Goal: Task Accomplishment & Management: Manage account settings

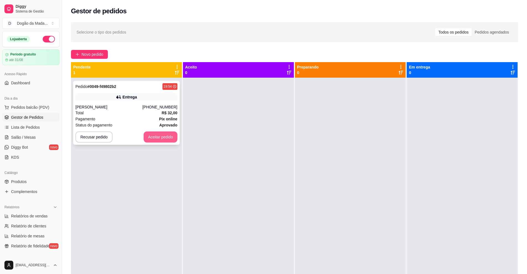
click at [159, 139] on button "Aceitar pedido" at bounding box center [161, 136] width 34 height 11
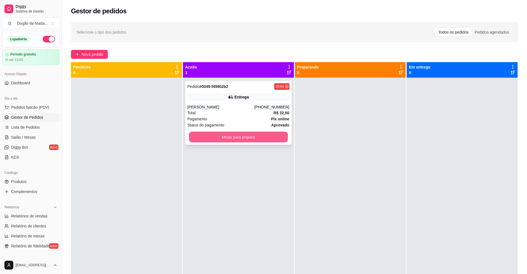
click at [245, 141] on button "Mover para preparo" at bounding box center [238, 137] width 99 height 11
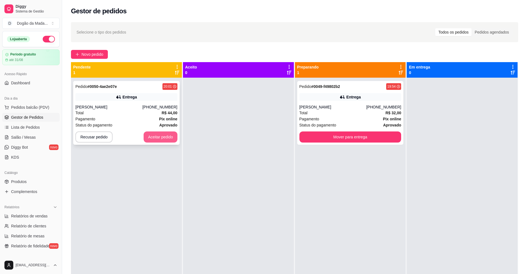
click at [159, 139] on button "Aceitar pedido" at bounding box center [161, 136] width 34 height 11
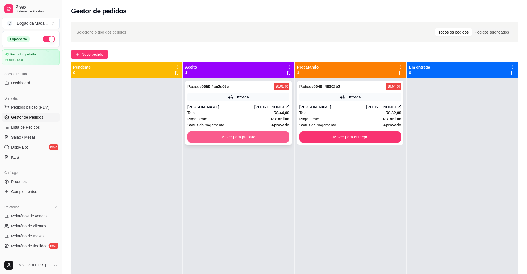
click at [218, 139] on button "Mover para preparo" at bounding box center [238, 136] width 102 height 11
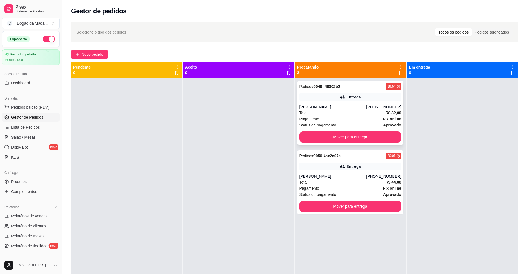
click at [370, 112] on div "Total R$ 32,00" at bounding box center [350, 113] width 102 height 6
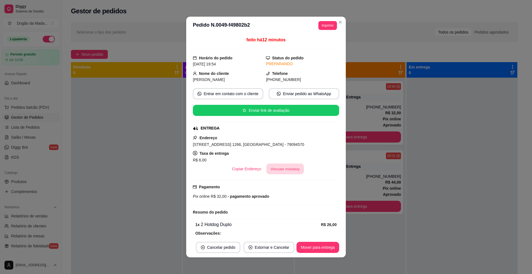
click at [274, 172] on button "Vincular motoboy" at bounding box center [285, 169] width 38 height 11
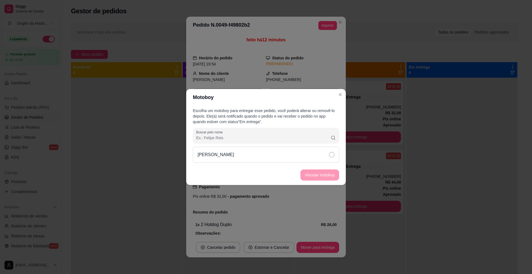
click at [279, 155] on div "[PERSON_NAME]" at bounding box center [266, 155] width 146 height 16
click at [309, 173] on button "Vincular motoboy" at bounding box center [320, 175] width 38 height 11
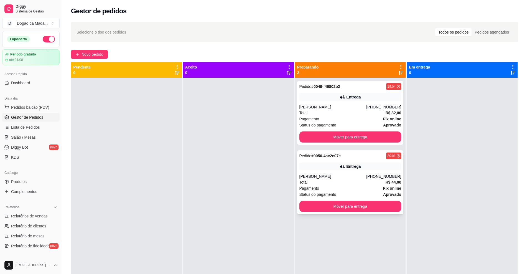
click at [329, 174] on div "[PERSON_NAME]" at bounding box center [332, 177] width 67 height 6
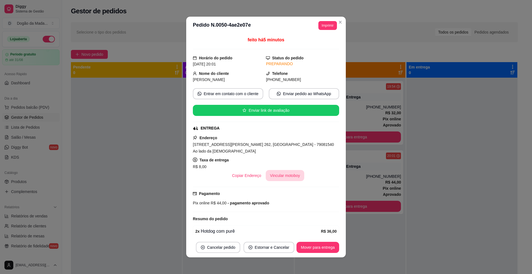
click at [293, 170] on button "Vincular motoboy" at bounding box center [285, 175] width 39 height 11
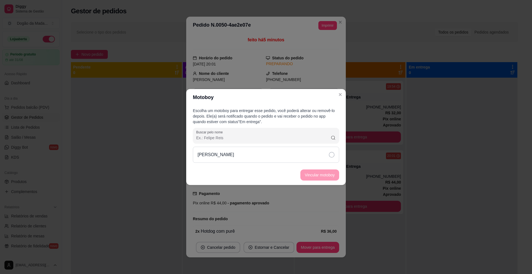
click at [294, 153] on div "[PERSON_NAME]" at bounding box center [266, 155] width 146 height 16
click at [324, 178] on button "Vincular motoboy" at bounding box center [320, 174] width 39 height 11
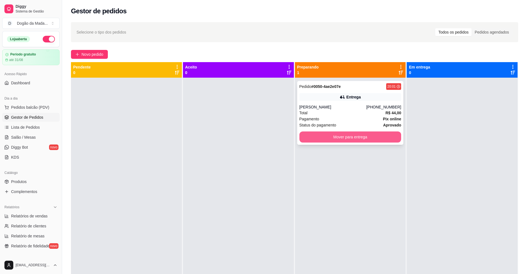
click at [326, 131] on button "Mover para entrega" at bounding box center [350, 136] width 102 height 11
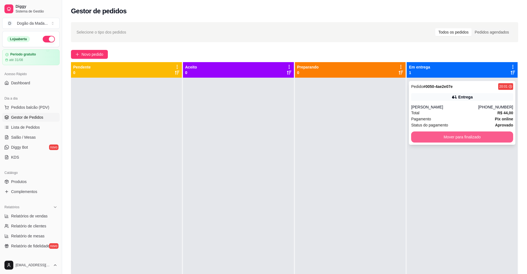
click at [466, 136] on button "Mover para finalizado" at bounding box center [462, 136] width 102 height 11
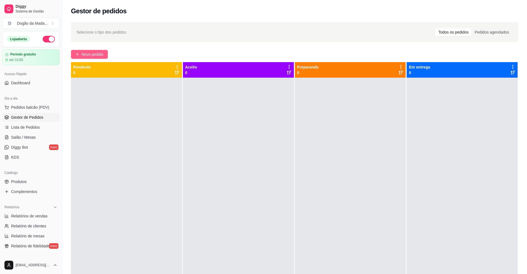
click at [85, 53] on span "Novo pedido" at bounding box center [93, 54] width 22 height 6
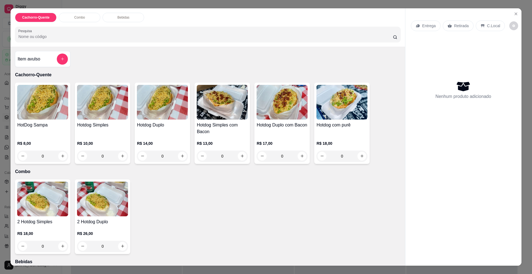
click at [423, 25] on p "Entrega" at bounding box center [430, 26] width 14 height 6
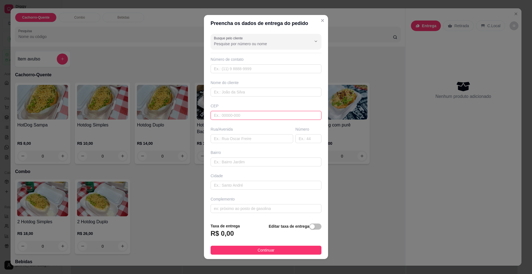
click at [235, 113] on input "text" at bounding box center [266, 115] width 111 height 9
type input "79094080"
type input "[GEOGRAPHIC_DATA]"
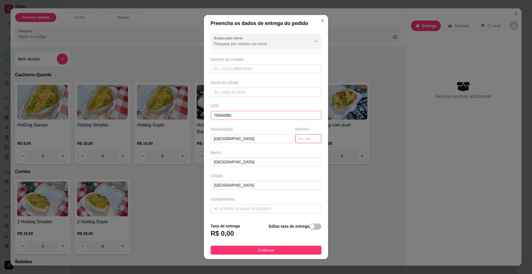
type input "5"
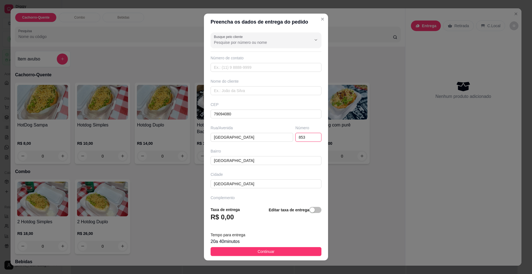
type input "853"
drag, startPoint x: 231, startPoint y: 75, endPoint x: 230, endPoint y: 70, distance: 4.9
click at [231, 73] on div "Busque pelo cliente Número de contato Nome do cliente CEP 79094080 Rua/[GEOGRAP…" at bounding box center [266, 116] width 124 height 172
click at [230, 70] on input "text" at bounding box center [266, 67] width 111 height 9
type input "[PHONE_NUMBER]"
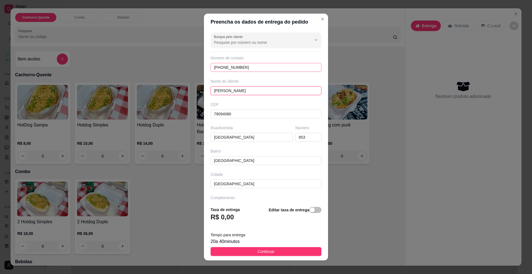
type input "[PERSON_NAME]"
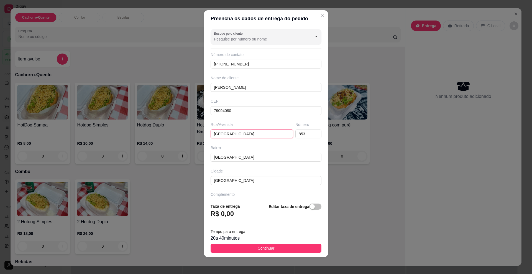
scroll to position [4, 0]
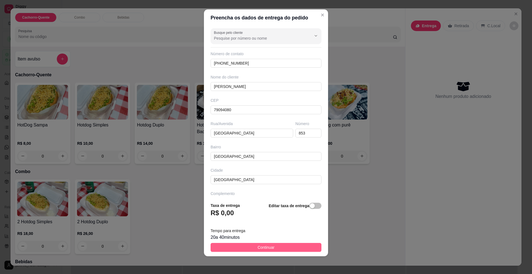
click at [244, 245] on button "Continuar" at bounding box center [266, 247] width 111 height 9
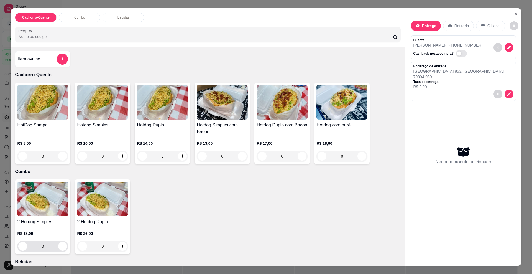
click at [58, 249] on button "increase-product-quantity" at bounding box center [62, 246] width 9 height 9
type input "1"
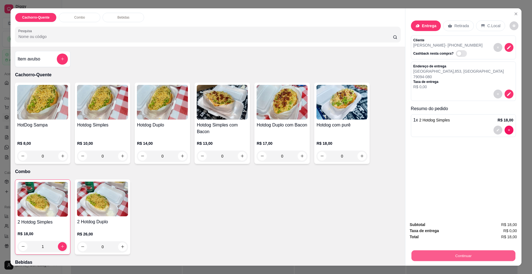
click at [425, 260] on button "Continuar" at bounding box center [464, 255] width 104 height 11
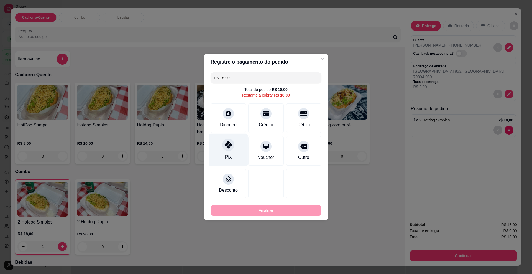
click at [233, 154] on div "Pix" at bounding box center [228, 150] width 39 height 32
type input "R$ 0,00"
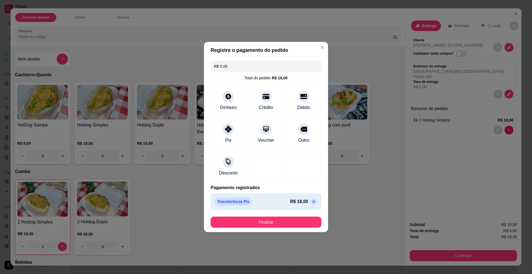
drag, startPoint x: 249, startPoint y: 229, endPoint x: 246, endPoint y: 225, distance: 4.5
click at [247, 228] on footer "Finalizar" at bounding box center [266, 222] width 124 height 20
click at [246, 225] on button "Finalizar" at bounding box center [266, 222] width 111 height 11
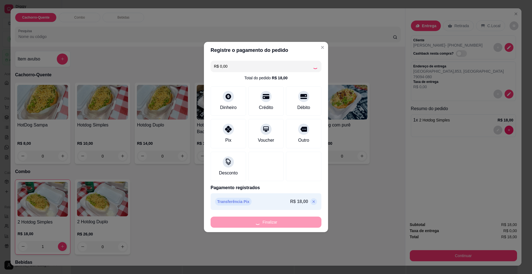
type input "0"
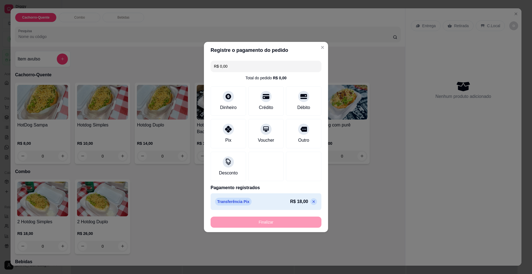
type input "-R$ 18,00"
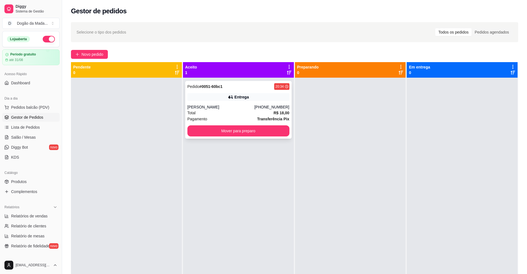
click at [245, 111] on div "Total R$ 18,00" at bounding box center [238, 113] width 102 height 6
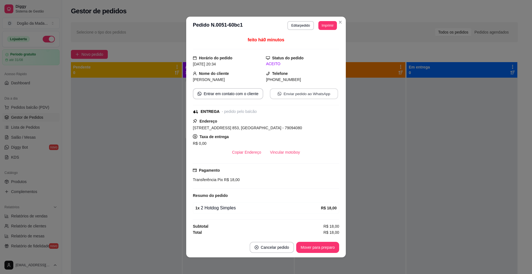
click at [288, 92] on button "Enviar pedido ao WhatsApp" at bounding box center [304, 93] width 68 height 11
click at [280, 150] on button "Vincular motoboy" at bounding box center [285, 152] width 39 height 11
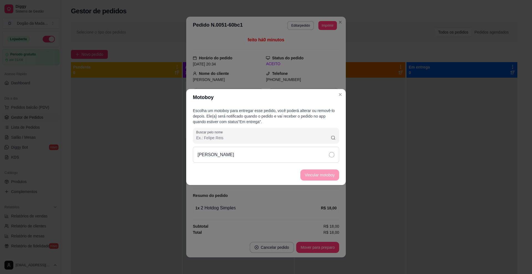
click at [292, 158] on div "[PERSON_NAME]" at bounding box center [266, 155] width 146 height 16
click at [313, 175] on button "Vincular motoboy" at bounding box center [320, 174] width 39 height 11
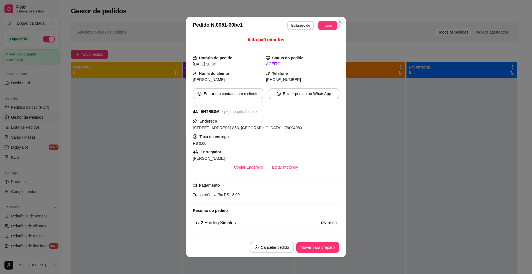
click at [341, 22] on section "**********" at bounding box center [266, 137] width 160 height 241
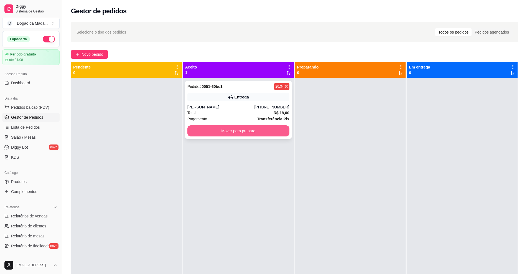
click at [215, 132] on button "Mover para preparo" at bounding box center [238, 130] width 102 height 11
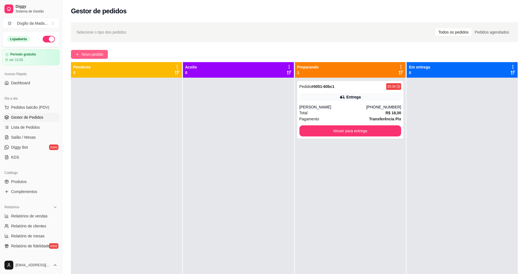
click at [81, 53] on button "Novo pedido" at bounding box center [89, 54] width 37 height 9
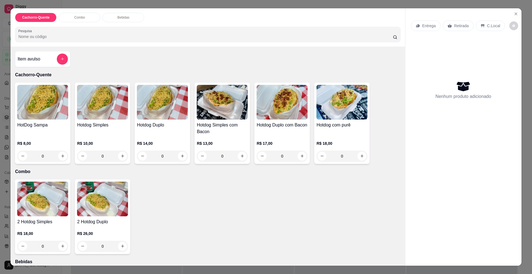
click at [423, 28] on p "Entrega" at bounding box center [430, 26] width 14 height 6
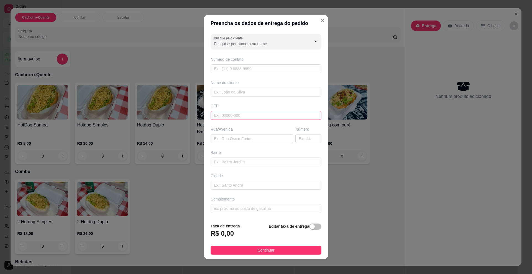
drag, startPoint x: 223, startPoint y: 120, endPoint x: 218, endPoint y: 117, distance: 5.5
click at [222, 120] on div "Busque pelo cliente Número de contato Nome do cliente CEP Rua/[GEOGRAPHIC_DATA]" at bounding box center [266, 125] width 124 height 187
click at [217, 115] on input "text" at bounding box center [266, 115] width 111 height 9
type input "79083481"
type input "[GEOGRAPHIC_DATA]"
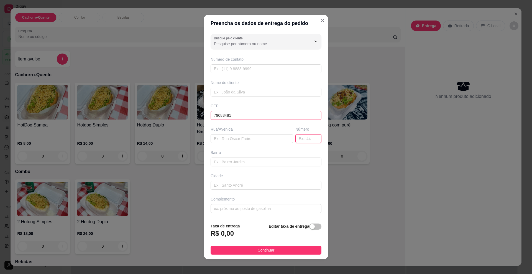
type input "[GEOGRAPHIC_DATA]"
click at [219, 70] on input "text" at bounding box center [266, 68] width 111 height 9
type input "[PHONE_NUMBER]"
type input "Regianne"
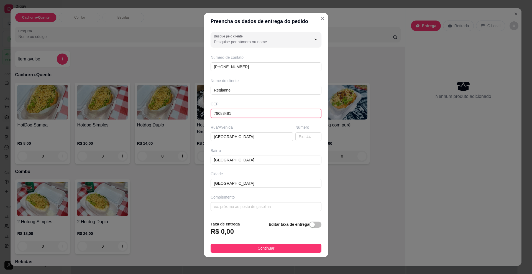
scroll to position [3, 0]
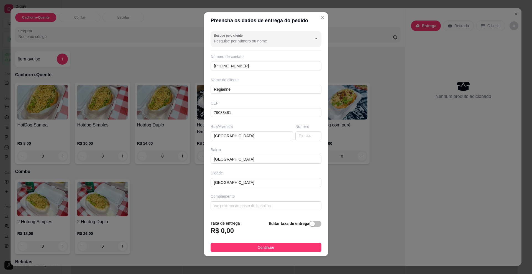
click at [236, 242] on footer "Taxa de entrega R$ 0,00 Editar taxa de entrega Continuar" at bounding box center [266, 236] width 124 height 40
click at [241, 247] on button "Continuar" at bounding box center [266, 247] width 111 height 9
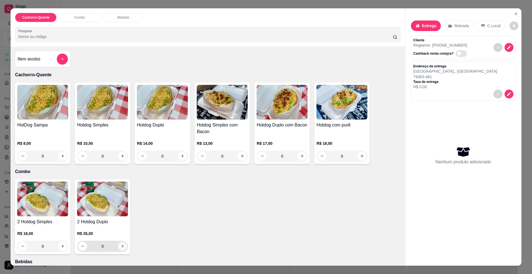
click at [121, 244] on icon "increase-product-quantity" at bounding box center [123, 246] width 4 height 4
type input "1"
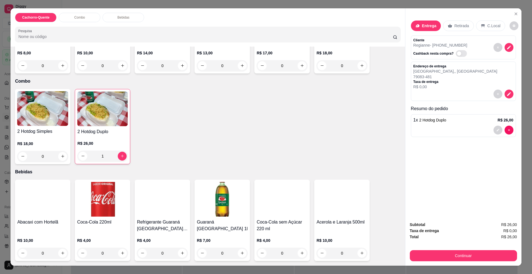
scroll to position [169, 0]
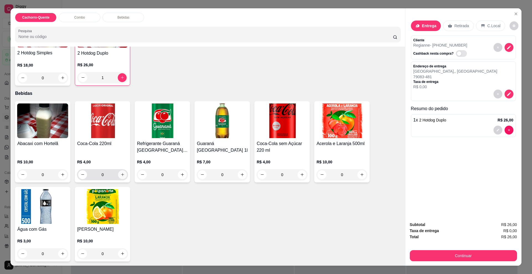
click at [123, 175] on button "increase-product-quantity" at bounding box center [122, 174] width 9 height 9
click at [122, 175] on button "increase-product-quantity" at bounding box center [122, 174] width 9 height 9
type input "2"
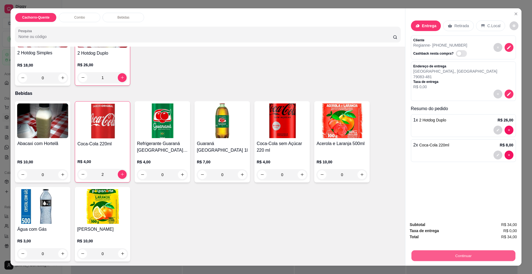
click at [431, 260] on button "Continuar" at bounding box center [464, 255] width 104 height 11
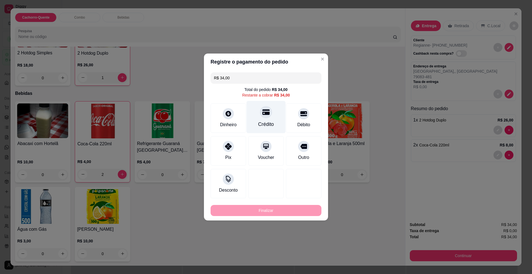
click at [266, 121] on div "Crédito" at bounding box center [266, 124] width 16 height 7
type input "R$ 0,00"
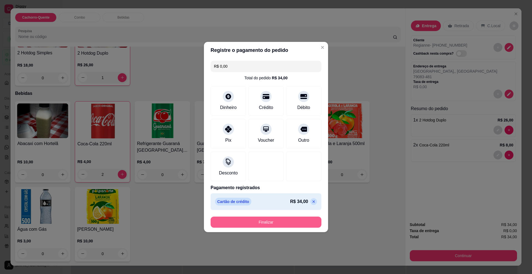
click at [261, 224] on button "Finalizar" at bounding box center [266, 222] width 111 height 11
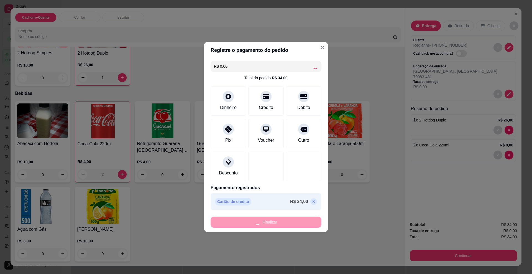
type input "0"
type input "-R$ 34,00"
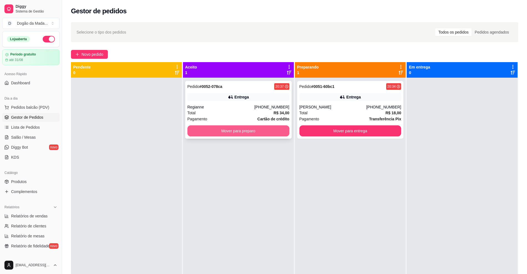
click at [258, 130] on button "Mover para preparo" at bounding box center [238, 130] width 102 height 11
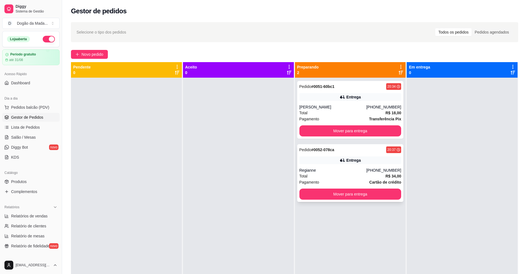
click at [350, 163] on div "Entrega" at bounding box center [350, 160] width 102 height 8
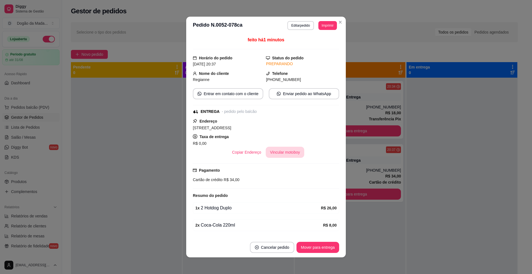
click at [290, 151] on button "Vincular motoboy" at bounding box center [285, 152] width 39 height 11
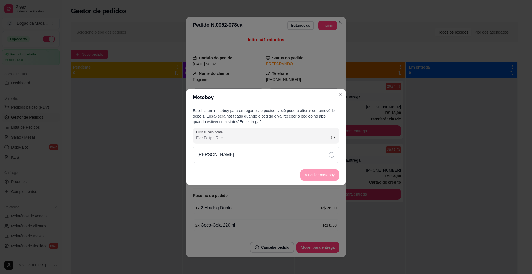
click at [295, 155] on div "[PERSON_NAME]" at bounding box center [266, 155] width 146 height 16
click at [313, 172] on button "Vincular motoboy" at bounding box center [320, 174] width 39 height 11
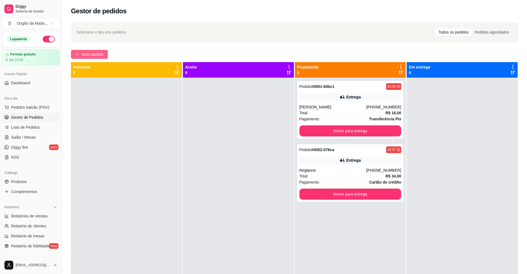
click at [96, 53] on span "Novo pedido" at bounding box center [93, 54] width 22 height 6
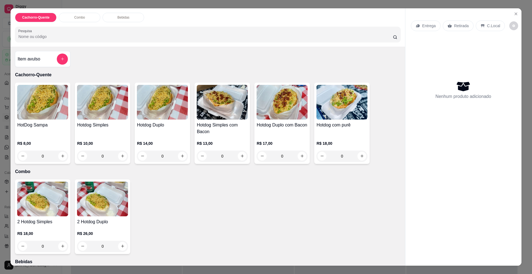
click at [423, 26] on p "Entrega" at bounding box center [430, 26] width 14 height 6
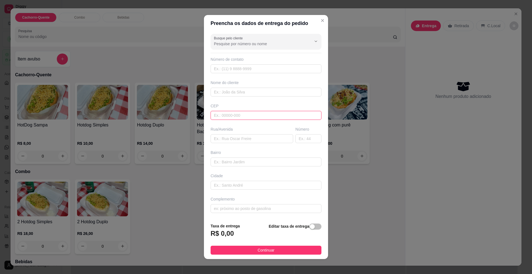
click at [225, 114] on input "text" at bounding box center [266, 115] width 111 height 9
type input "79085040"
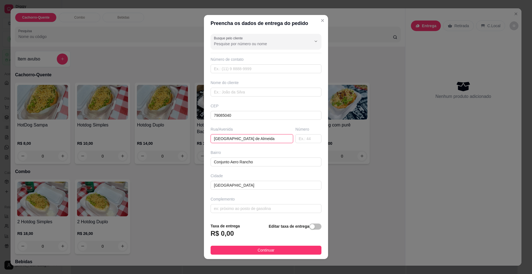
type input "[GEOGRAPHIC_DATA] de Almeida"
type input "Conjunto Aero Rancho"
type input "[GEOGRAPHIC_DATA]"
type input "4237"
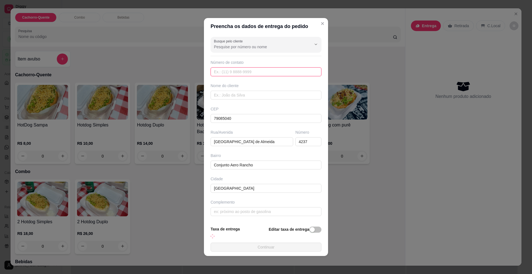
click at [236, 70] on input "text" at bounding box center [266, 71] width 111 height 9
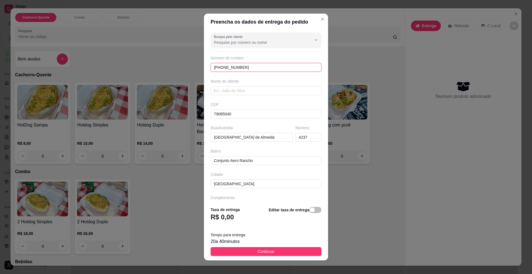
type input "[PHONE_NUMBER]"
click at [238, 92] on input "text" at bounding box center [266, 90] width 111 height 9
type input "Thalya"
click at [263, 252] on span "Continuar" at bounding box center [266, 251] width 17 height 6
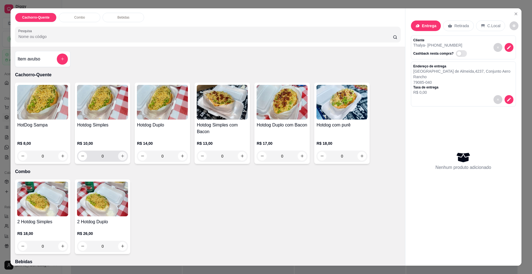
click at [125, 155] on div "0" at bounding box center [102, 156] width 51 height 11
click at [122, 154] on button "increase-product-quantity" at bounding box center [122, 156] width 9 height 9
type input "1"
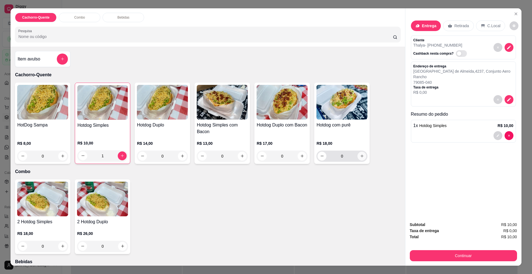
click at [360, 158] on button "increase-product-quantity" at bounding box center [362, 156] width 9 height 9
type input "1"
click at [507, 47] on icon "decrease-product-quantity" at bounding box center [509, 47] width 4 height 4
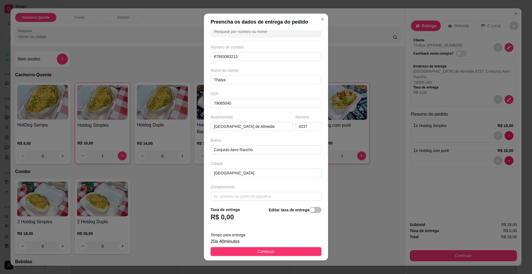
scroll to position [15, 0]
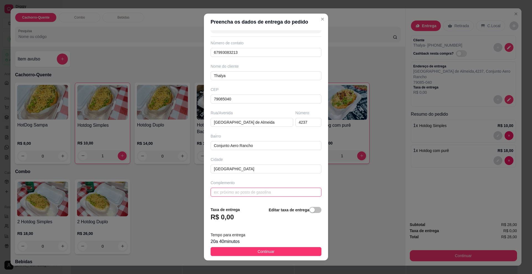
click at [230, 190] on input "text" at bounding box center [266, 192] width 111 height 9
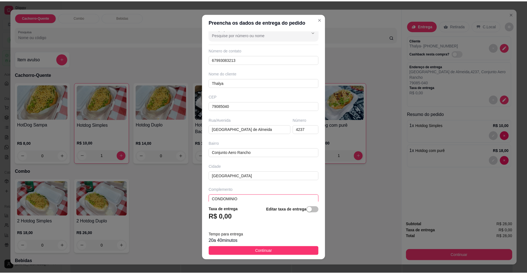
scroll to position [0, 0]
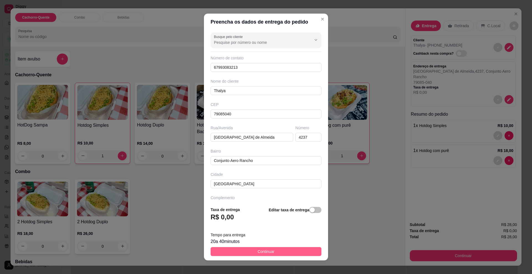
type input "CONDOMINIO CH7"
click at [264, 252] on span "Continuar" at bounding box center [266, 251] width 17 height 6
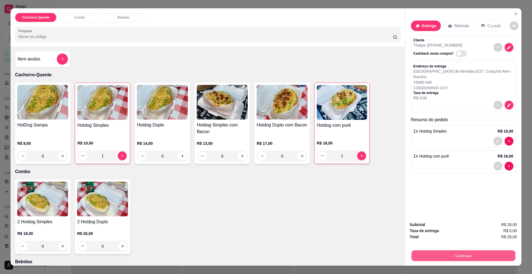
click at [443, 256] on button "Continuar" at bounding box center [464, 255] width 104 height 11
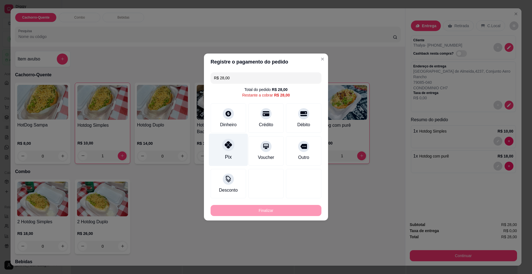
click at [232, 154] on div "Pix" at bounding box center [228, 150] width 39 height 32
type input "R$ 0,00"
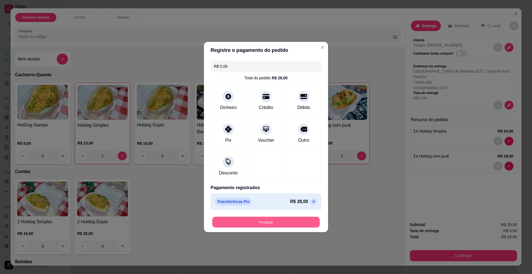
click at [257, 222] on button "Finalizar" at bounding box center [266, 222] width 108 height 11
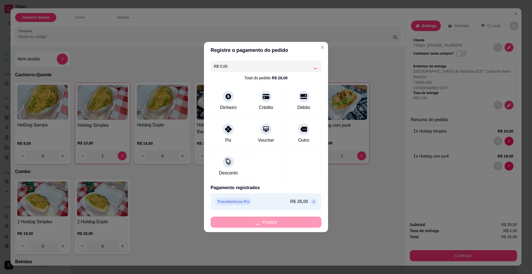
type input "0"
type input "-R$ 28,00"
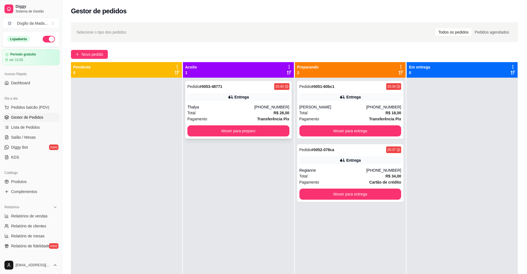
click at [237, 110] on div "Total R$ 28,00" at bounding box center [238, 113] width 102 height 6
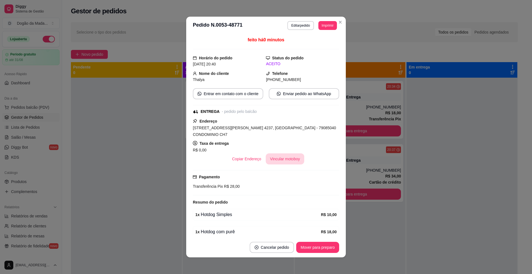
click at [286, 154] on button "Vincular motoboy" at bounding box center [285, 158] width 39 height 11
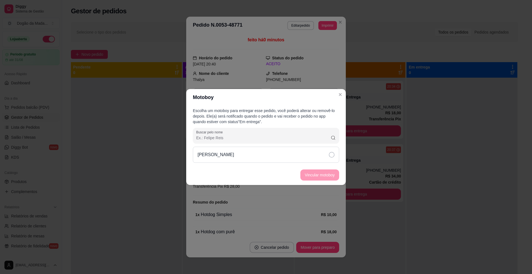
click at [291, 152] on div "[PERSON_NAME]" at bounding box center [266, 155] width 146 height 16
click at [321, 176] on button "Vincular motoboy" at bounding box center [320, 174] width 39 height 11
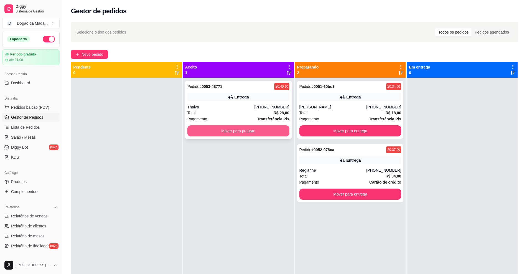
click at [248, 131] on button "Mover para preparo" at bounding box center [238, 130] width 102 height 11
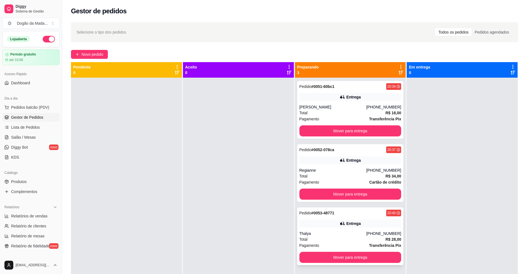
click at [373, 233] on div "[PHONE_NUMBER]" at bounding box center [383, 234] width 35 height 6
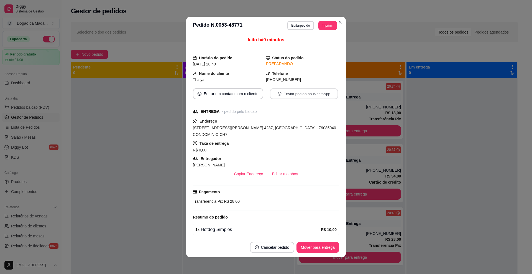
click at [296, 92] on button "Enviar pedido ao WhatsApp" at bounding box center [304, 93] width 68 height 11
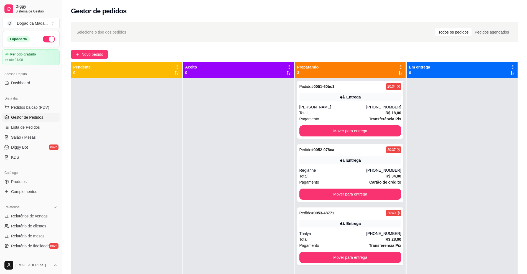
click at [96, 49] on div "Selecione o tipo dos pedidos Todos os pedidos Pedidos agendados Novo pedido Pen…" at bounding box center [294, 181] width 465 height 324
click at [100, 53] on span "Novo pedido" at bounding box center [93, 54] width 22 height 6
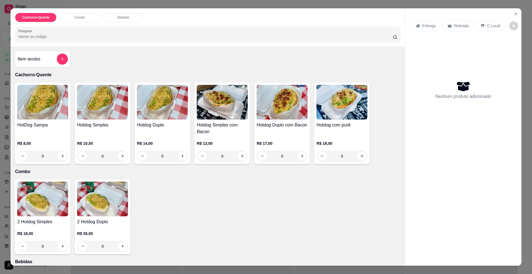
click at [124, 157] on button "increase-product-quantity" at bounding box center [122, 156] width 9 height 9
type input "1"
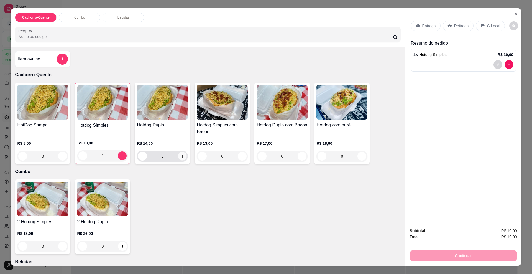
click at [180, 158] on button "increase-product-quantity" at bounding box center [182, 156] width 9 height 9
type input "1"
click at [425, 27] on p "Entrega" at bounding box center [430, 26] width 14 height 6
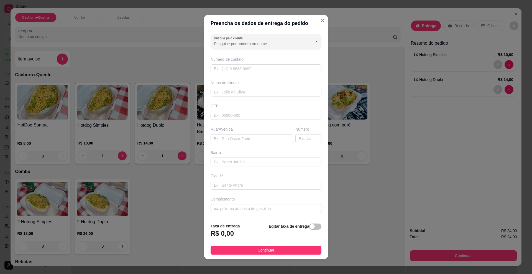
click at [239, 43] on input "Busque pelo cliente" at bounding box center [258, 44] width 89 height 6
click at [232, 59] on span "Paulinha" at bounding box center [258, 58] width 91 height 6
type input "Paulinha"
type input "67996007461"
type input "Paulinha"
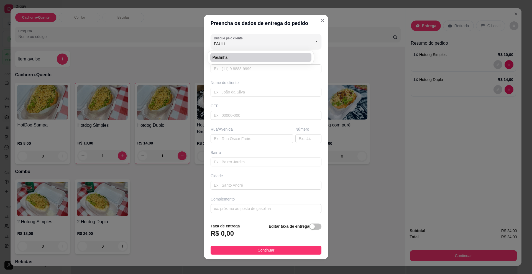
type input "79084091"
type input "Travessa [PERSON_NAME]"
type input "26"
type input "Conjunto Aero Rancho"
type input "[GEOGRAPHIC_DATA]"
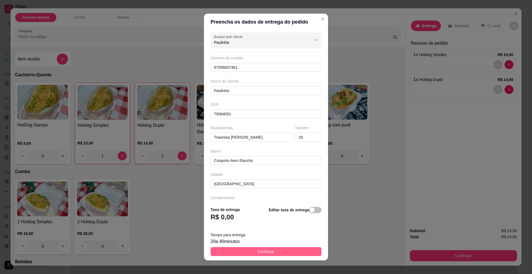
click at [269, 253] on span "Continuar" at bounding box center [266, 251] width 17 height 6
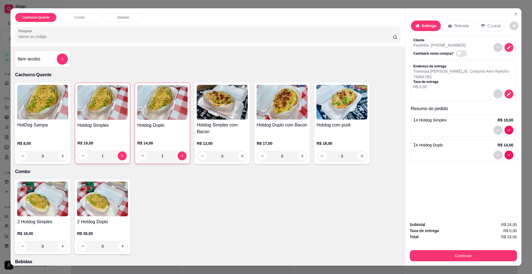
click at [437, 257] on button "Continuar" at bounding box center [463, 255] width 107 height 11
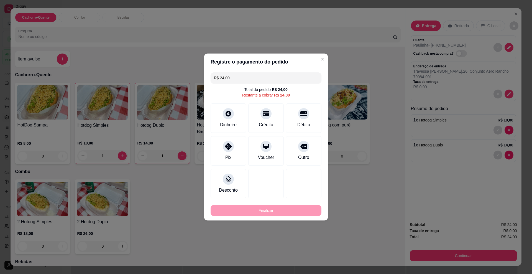
click at [219, 150] on div "Pix" at bounding box center [228, 150] width 35 height 29
type input "R$ 0,00"
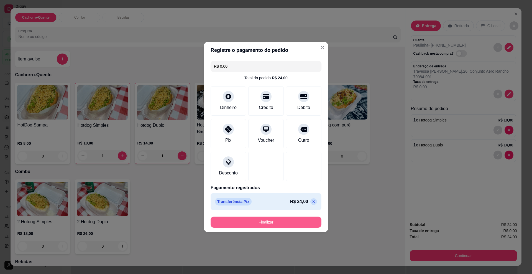
click at [250, 222] on button "Finalizar" at bounding box center [266, 222] width 111 height 11
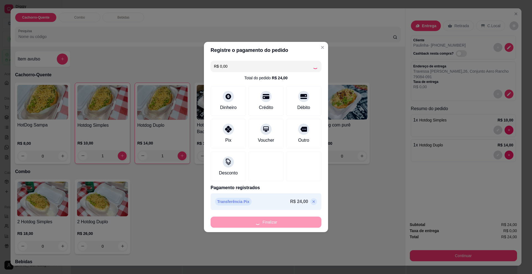
type input "0"
type input "-R$ 24,00"
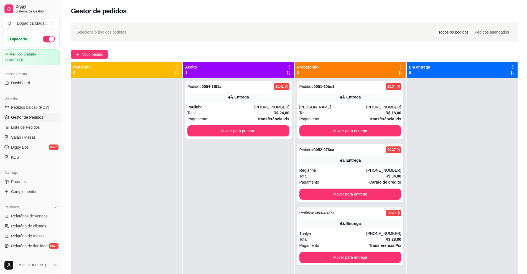
click at [271, 139] on div "Pedido # 0054-1f91a 20:41 Entrega Paulinha [PHONE_NUMBER] Total R$ 24,00 Pagame…" at bounding box center [238, 215] width 111 height 274
click at [269, 135] on button "Mover para preparo" at bounding box center [238, 130] width 102 height 11
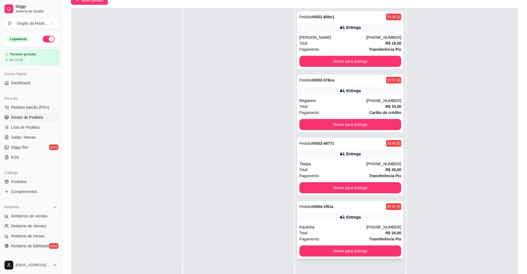
scroll to position [85, 0]
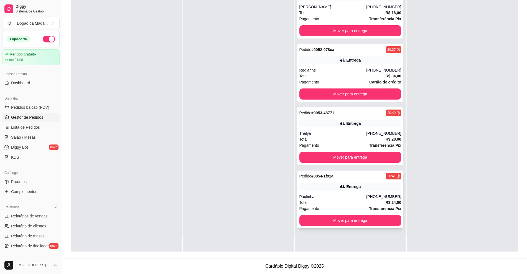
click at [346, 191] on div "Pedido # 0054-1f91a 20:41 Entrega Paulinha [PHONE_NUMBER] Total R$ 24,00 Pagame…" at bounding box center [350, 200] width 106 height 58
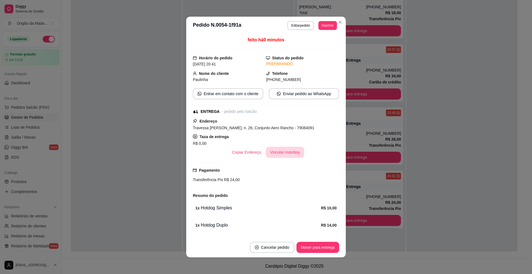
click at [275, 152] on button "Vincular motoboy" at bounding box center [285, 152] width 39 height 11
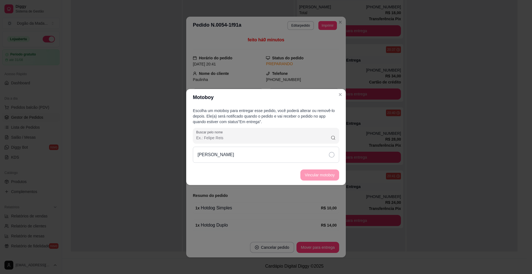
drag, startPoint x: 263, startPoint y: 149, endPoint x: 286, endPoint y: 160, distance: 24.9
click at [263, 149] on div "[PERSON_NAME]" at bounding box center [266, 155] width 146 height 16
click at [307, 175] on button "Vincular motoboy" at bounding box center [320, 175] width 38 height 11
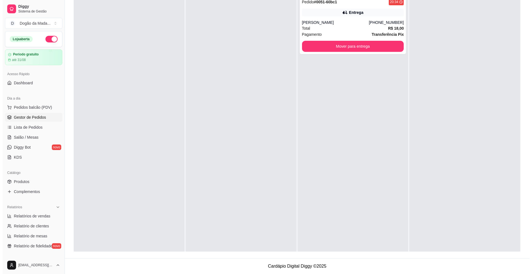
scroll to position [0, 0]
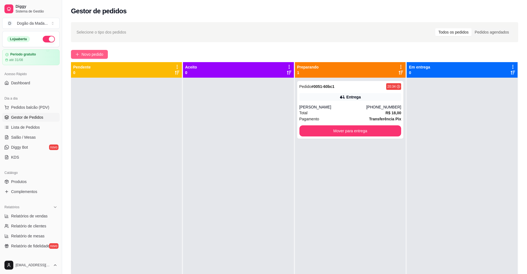
click at [87, 54] on span "Novo pedido" at bounding box center [93, 54] width 22 height 6
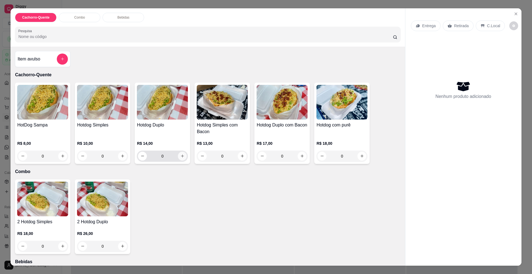
click at [181, 158] on icon "increase-product-quantity" at bounding box center [183, 156] width 4 height 4
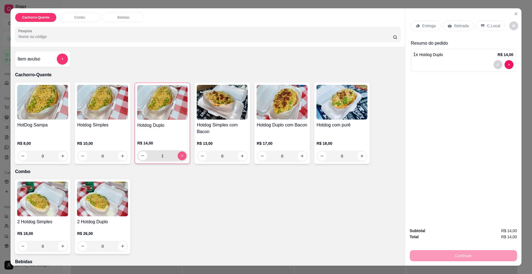
click at [180, 158] on button "increase-product-quantity" at bounding box center [182, 155] width 9 height 9
type input "3"
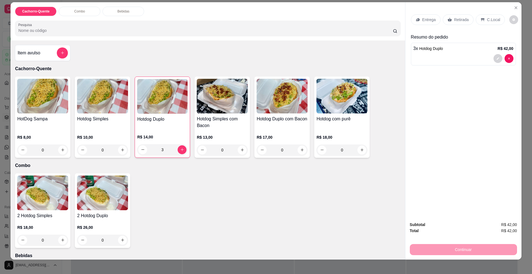
scroll to position [9, 0]
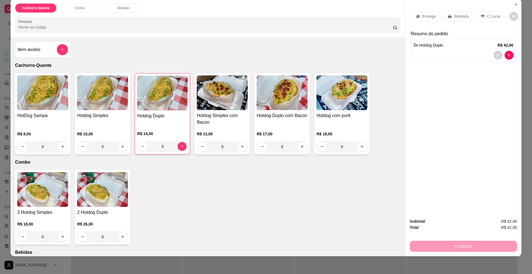
click at [480, 246] on div "Continuar" at bounding box center [463, 245] width 107 height 12
click at [460, 245] on div "Continuar" at bounding box center [463, 245] width 107 height 12
click at [428, 16] on p "Entrega" at bounding box center [430, 17] width 14 height 6
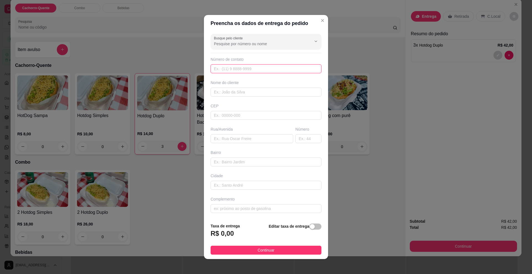
click at [240, 69] on input "text" at bounding box center [266, 68] width 111 height 9
type input "[PHONE_NUMBER]"
click at [224, 94] on input "text" at bounding box center [266, 92] width 111 height 9
type input "[PERSON_NAME]"
click at [230, 112] on input "text" at bounding box center [266, 115] width 111 height 9
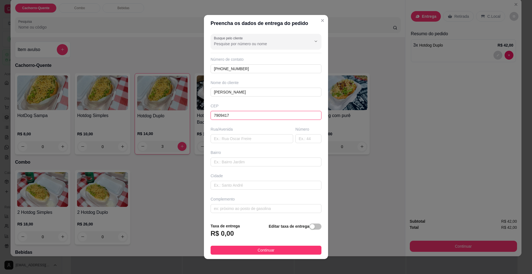
type input "79094170"
type input "Rua Aicás"
type input "[GEOGRAPHIC_DATA]"
type input "79094170"
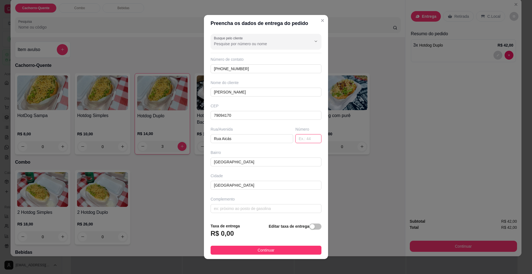
click at [301, 135] on input "text" at bounding box center [309, 138] width 26 height 9
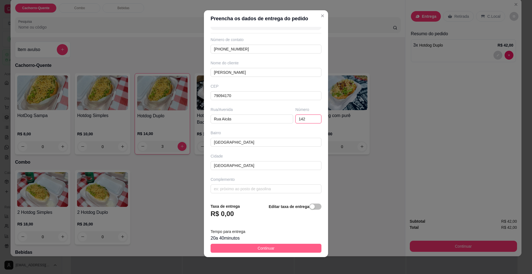
scroll to position [4, 0]
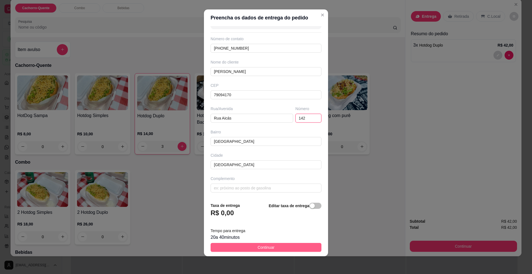
type input "142"
click at [251, 245] on button "Continuar" at bounding box center [266, 247] width 111 height 9
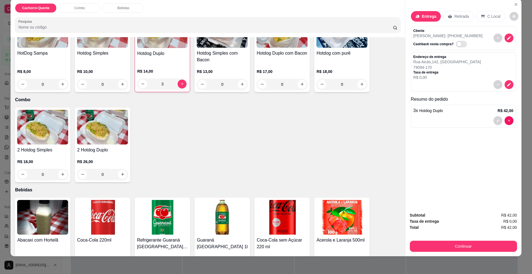
scroll to position [139, 0]
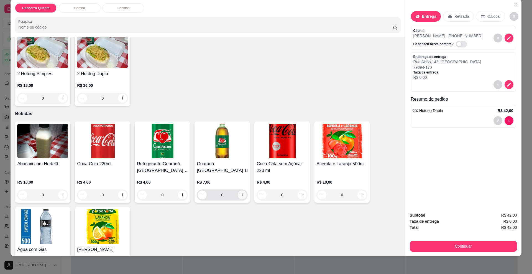
click at [240, 194] on icon "increase-product-quantity" at bounding box center [242, 195] width 4 height 4
type input "1"
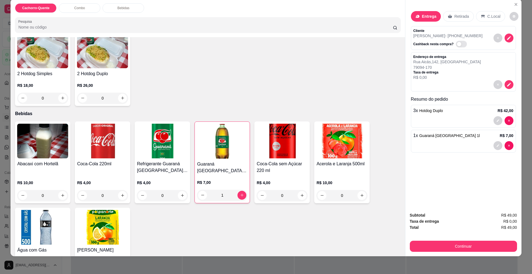
click at [461, 120] on div at bounding box center [464, 120] width 100 height 9
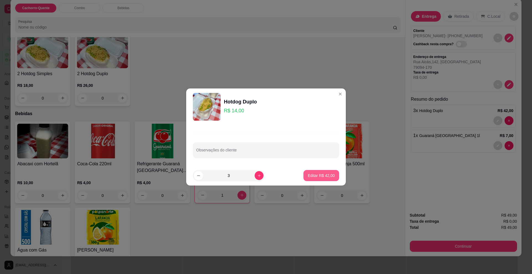
click at [315, 174] on p "Editar R$ 42,00" at bounding box center [321, 176] width 27 height 6
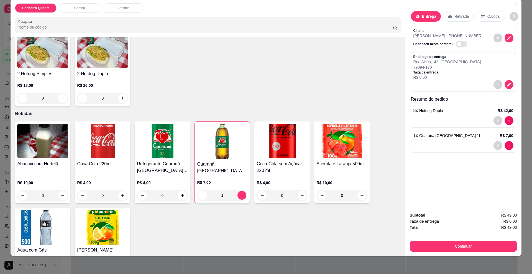
click at [472, 115] on div "3 x Hotdog Duplo R$ 42,00" at bounding box center [463, 116] width 105 height 23
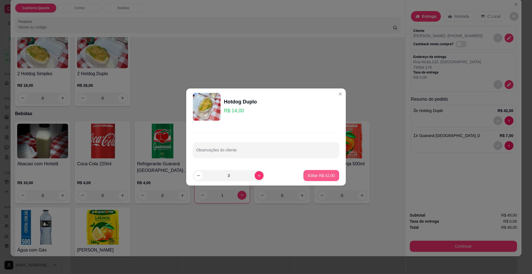
click at [320, 173] on p "Editar R$ 42,00" at bounding box center [321, 176] width 27 height 6
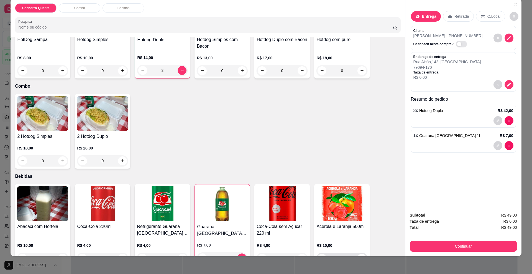
scroll to position [0, 0]
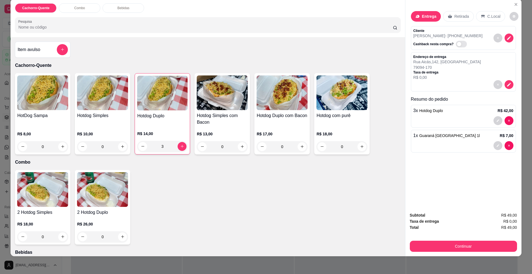
click at [468, 118] on div at bounding box center [464, 120] width 100 height 9
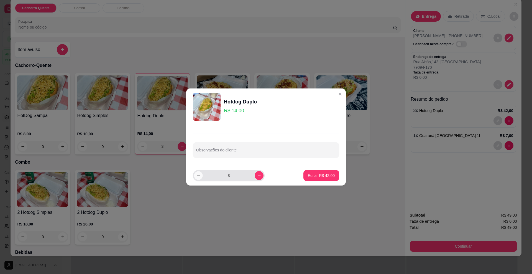
click at [200, 174] on icon "decrease-product-quantity" at bounding box center [199, 176] width 4 height 4
type input "2"
click at [315, 176] on p "Editar R$ 28,00" at bounding box center [321, 175] width 26 height 5
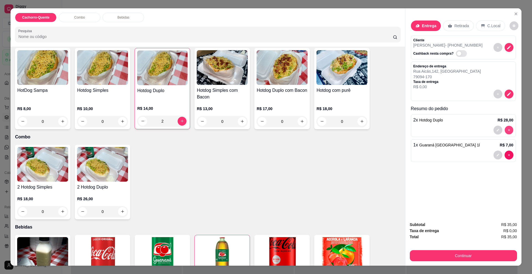
type input "0"
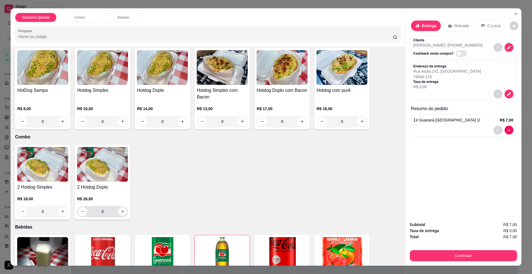
click at [122, 212] on icon "increase-product-quantity" at bounding box center [123, 211] width 4 height 4
type input "1"
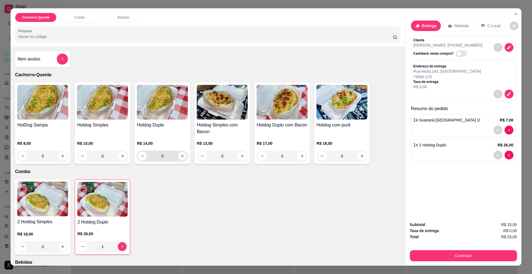
click at [179, 158] on button "increase-product-quantity" at bounding box center [182, 156] width 9 height 9
type input "1"
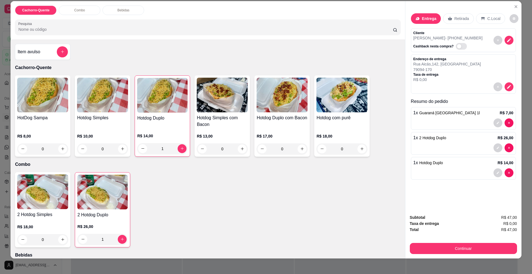
scroll to position [9, 0]
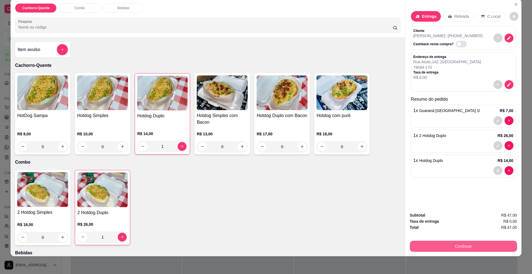
click at [448, 248] on button "Continuar" at bounding box center [463, 246] width 107 height 11
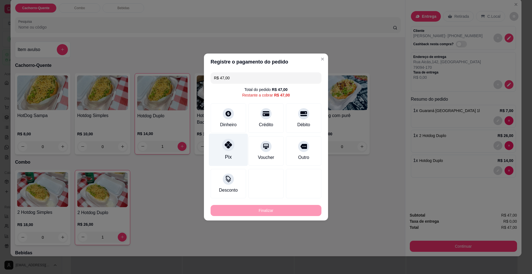
click at [228, 154] on div "Pix" at bounding box center [228, 156] width 7 height 7
type input "R$ 0,00"
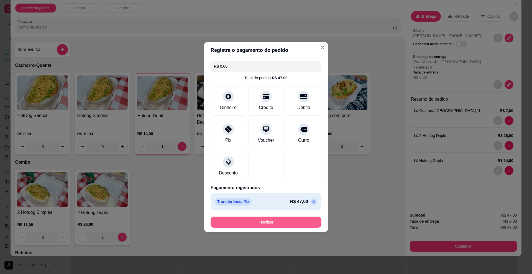
click at [252, 223] on button "Finalizar" at bounding box center [266, 222] width 111 height 11
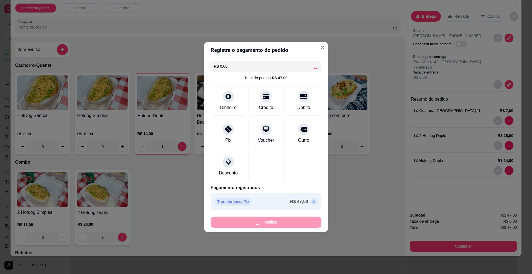
type input "0"
type input "-R$ 47,00"
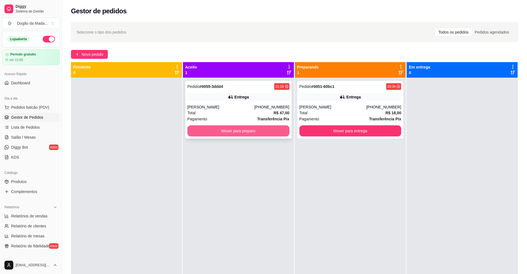
click at [234, 128] on button "Mover para preparo" at bounding box center [238, 130] width 102 height 11
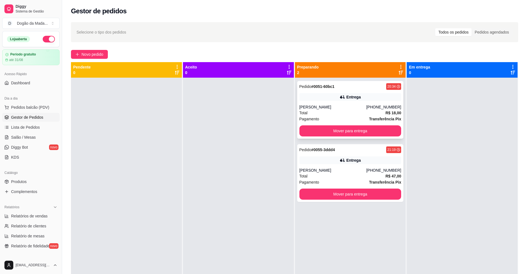
click at [339, 112] on div "Total R$ 18,00" at bounding box center [350, 113] width 102 height 6
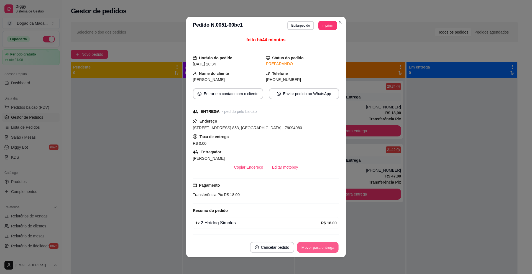
click at [306, 252] on button "Mover para entrega" at bounding box center [318, 247] width 42 height 11
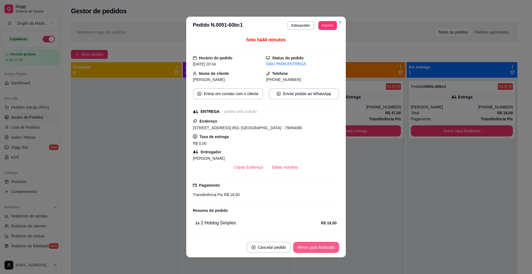
click at [321, 250] on button "Mover para finalizado" at bounding box center [316, 247] width 46 height 11
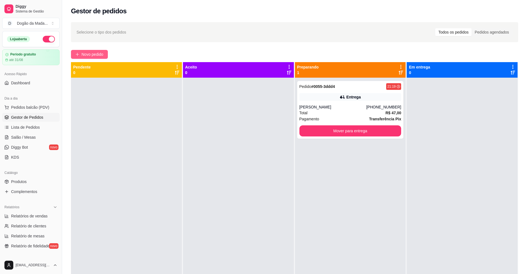
click at [103, 50] on button "Novo pedido" at bounding box center [89, 54] width 37 height 9
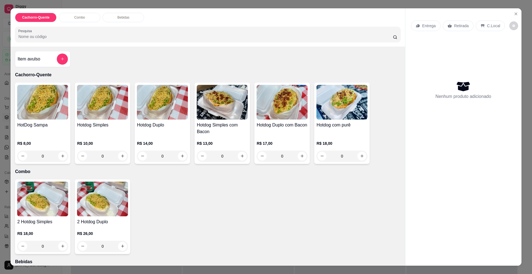
click at [428, 29] on div "Entrega" at bounding box center [426, 26] width 30 height 11
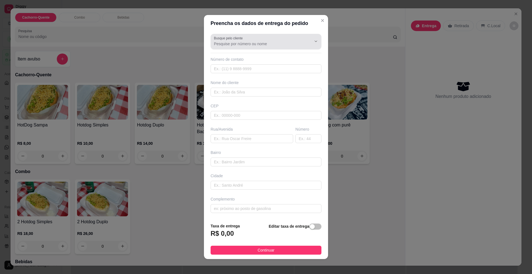
click at [230, 44] on input "Busque pelo cliente" at bounding box center [258, 44] width 89 height 6
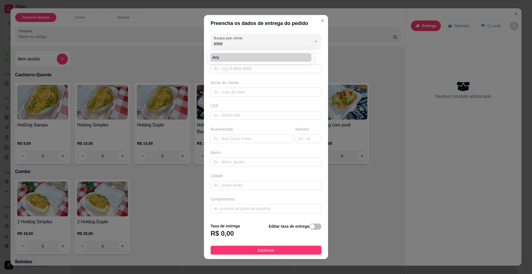
click at [218, 57] on span "Any" at bounding box center [258, 58] width 91 height 6
type input "Any"
type input "67981456958"
type input "Any"
type input "79083740"
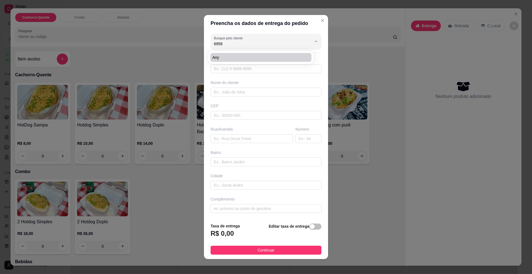
type input "Rua [PERSON_NAME]"
type input "212"
type input "[GEOGRAPHIC_DATA]"
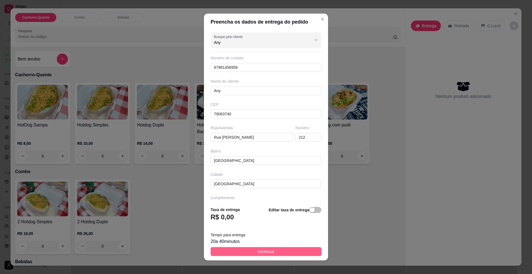
type input "Any"
click at [260, 252] on span "Continuar" at bounding box center [266, 251] width 17 height 6
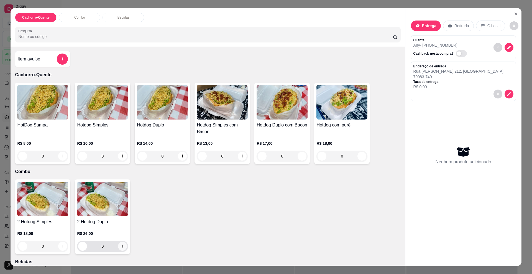
click at [121, 247] on icon "increase-product-quantity" at bounding box center [123, 246] width 4 height 4
type input "1"
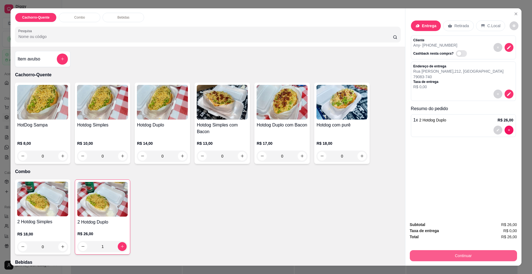
click at [478, 254] on button "Continuar" at bounding box center [463, 255] width 107 height 11
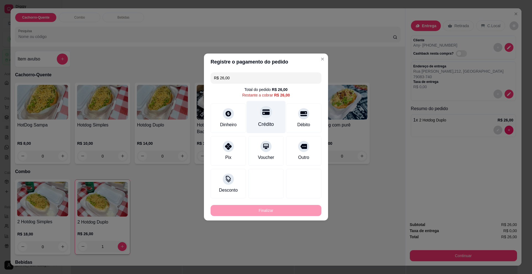
click at [255, 120] on div "Crédito" at bounding box center [266, 117] width 39 height 32
type input "R$ 0,00"
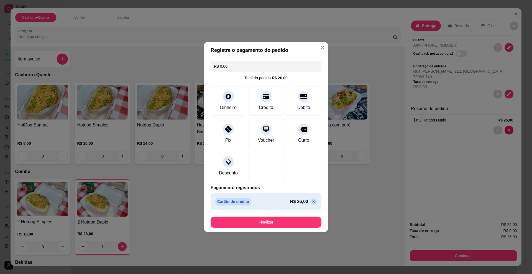
click at [275, 217] on button "Finalizar" at bounding box center [266, 222] width 111 height 11
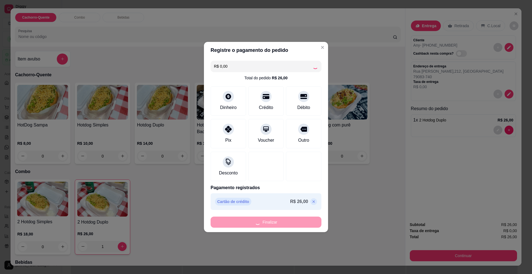
type input "0"
type input "-R$ 26,00"
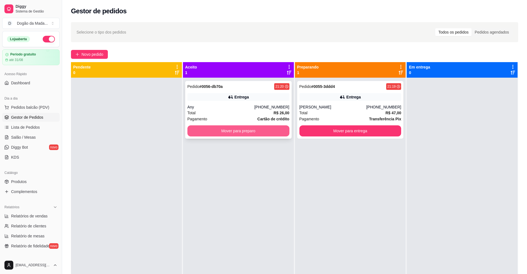
click at [269, 126] on button "Mover para preparo" at bounding box center [238, 130] width 102 height 11
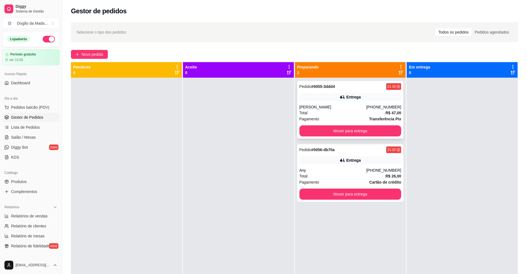
click at [333, 108] on div "[PERSON_NAME]" at bounding box center [332, 107] width 67 height 6
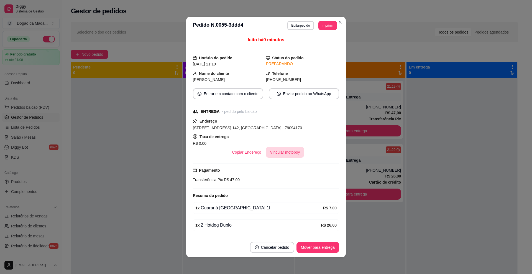
click at [281, 147] on button "Vincular motoboy" at bounding box center [285, 152] width 39 height 11
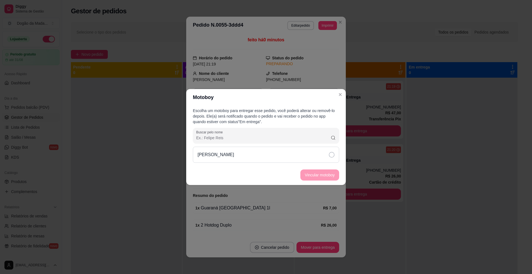
click at [290, 155] on div "[PERSON_NAME]" at bounding box center [266, 155] width 146 height 16
click at [313, 174] on button "Vincular motoboy" at bounding box center [320, 174] width 39 height 11
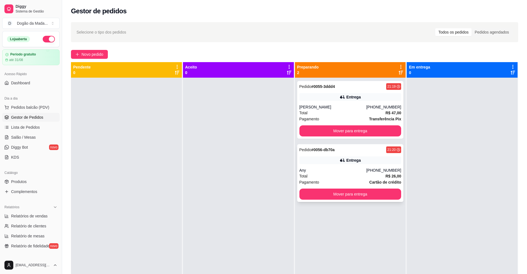
click at [335, 173] on div "Any" at bounding box center [332, 170] width 67 height 6
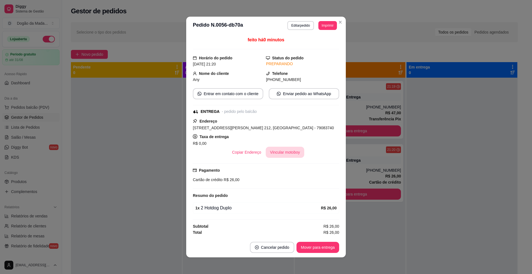
click at [268, 152] on button "Vincular motoboy" at bounding box center [285, 152] width 39 height 11
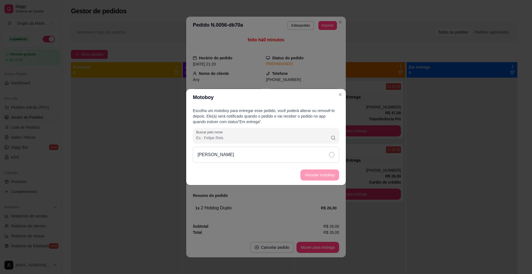
click at [283, 159] on div "[PERSON_NAME]" at bounding box center [266, 155] width 146 height 16
click at [317, 174] on button "Vincular motoboy" at bounding box center [320, 174] width 39 height 11
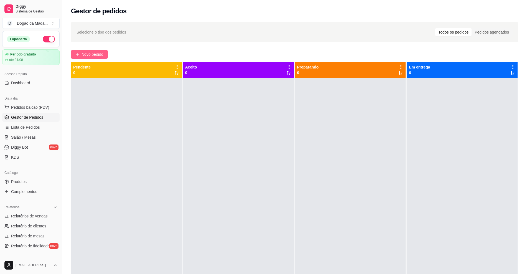
click at [95, 51] on span "Novo pedido" at bounding box center [93, 54] width 22 height 6
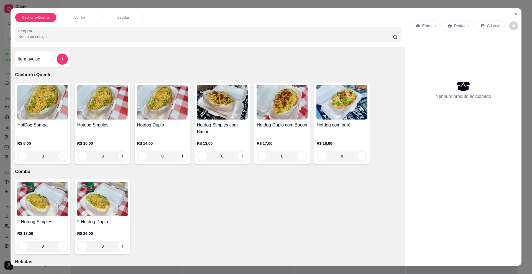
click at [422, 22] on div "Entrega" at bounding box center [426, 26] width 30 height 11
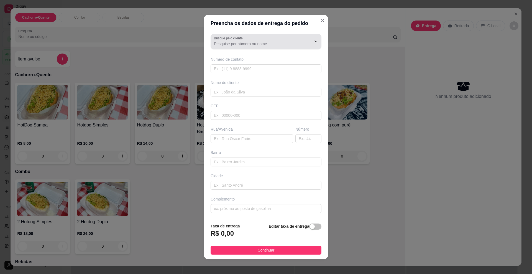
click at [231, 44] on input "Busque pelo cliente" at bounding box center [258, 44] width 89 height 6
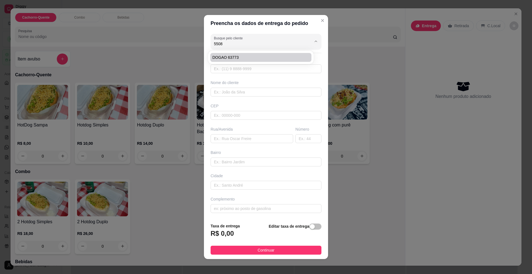
click at [242, 57] on span "DOGAO 63773" at bounding box center [258, 58] width 91 height 6
type input "DOGAO 63773"
type input "67991475508"
type input "DOGAO 63773"
type input "79083500"
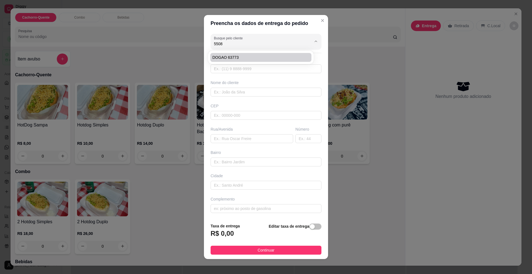
type input "[GEOGRAPHIC_DATA]"
type input "328"
type input "[GEOGRAPHIC_DATA]"
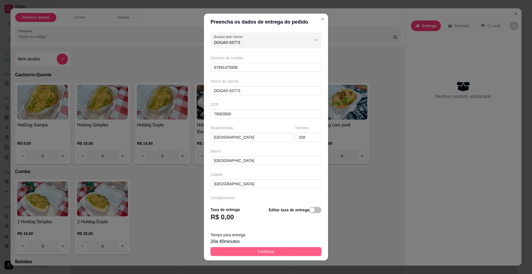
type input "DOGAO 63773"
click at [251, 252] on button "Continuar" at bounding box center [266, 251] width 111 height 9
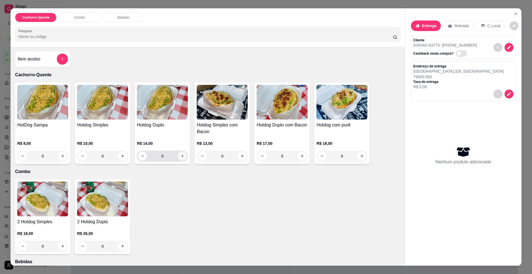
click at [179, 160] on button "increase-product-quantity" at bounding box center [182, 156] width 9 height 9
type input "1"
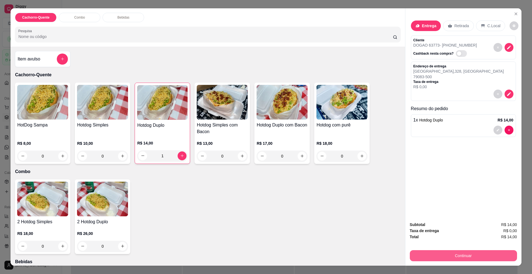
click at [436, 257] on button "Continuar" at bounding box center [463, 255] width 107 height 11
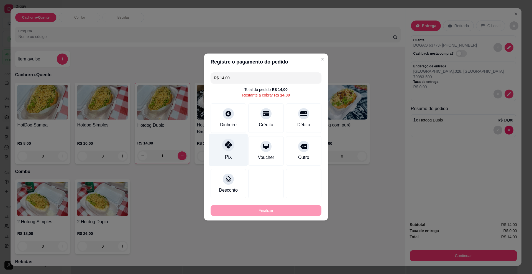
click at [227, 153] on div "Pix" at bounding box center [228, 156] width 7 height 7
type input "R$ 0,00"
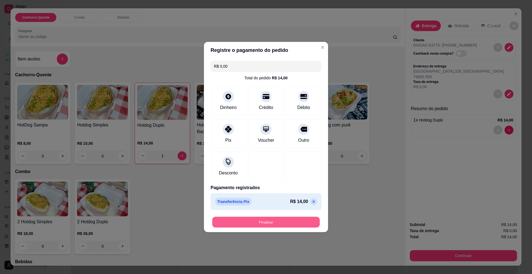
click at [251, 219] on button "Finalizar" at bounding box center [266, 222] width 108 height 11
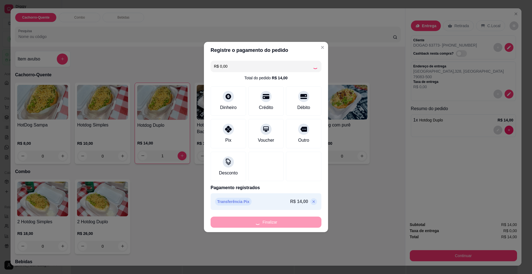
type input "0"
type input "-R$ 14,00"
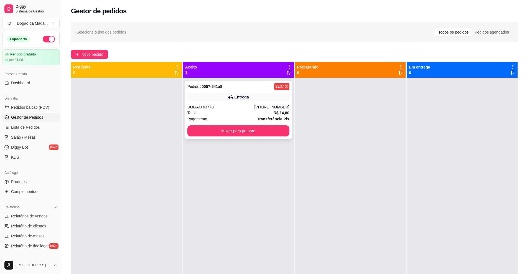
click at [233, 117] on div "Pagamento Transferência Pix" at bounding box center [238, 119] width 102 height 6
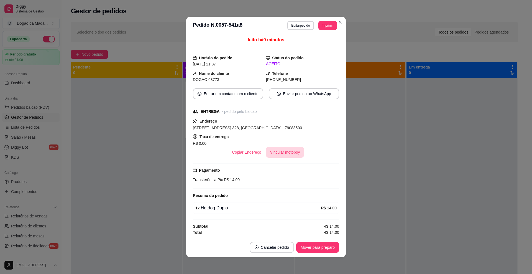
click at [270, 154] on button "Vincular motoboy" at bounding box center [285, 152] width 39 height 11
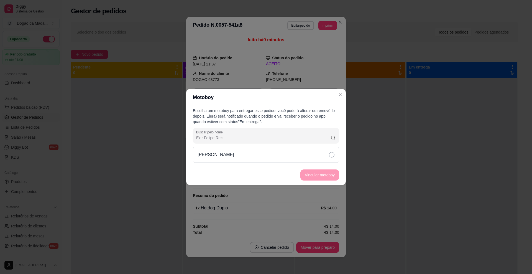
click at [283, 157] on div "[PERSON_NAME]" at bounding box center [266, 155] width 146 height 16
click at [314, 176] on button "Vincular motoboy" at bounding box center [320, 174] width 39 height 11
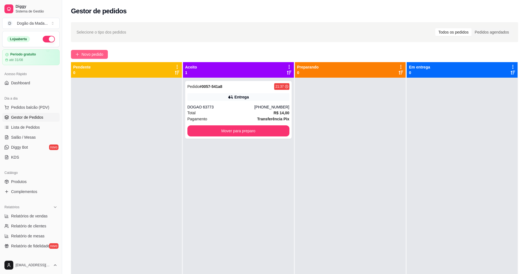
click at [95, 57] on span "Novo pedido" at bounding box center [93, 54] width 22 height 6
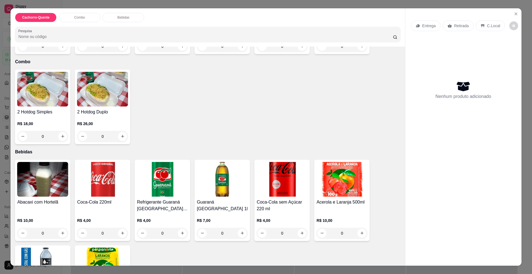
scroll to position [168, 0]
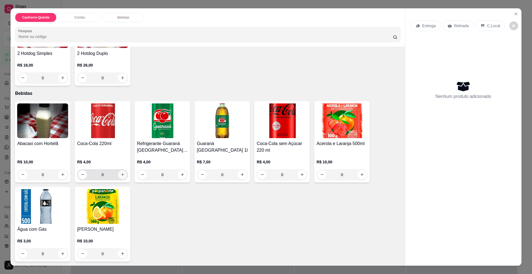
click at [120, 177] on button "increase-product-quantity" at bounding box center [122, 174] width 9 height 9
type input "1"
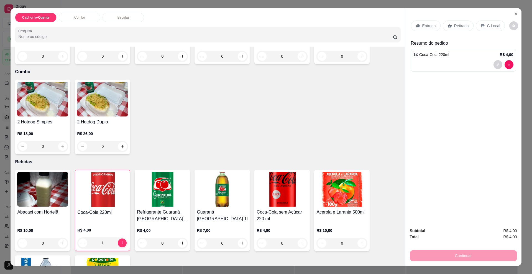
scroll to position [30, 0]
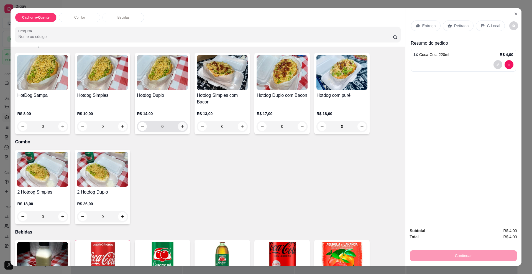
click at [181, 128] on icon "increase-product-quantity" at bounding box center [183, 126] width 4 height 4
type input "1"
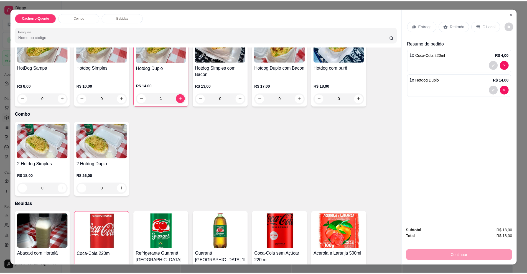
scroll to position [99, 0]
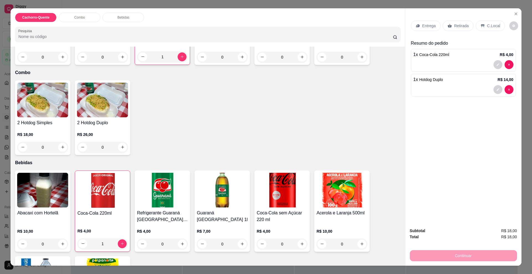
click at [423, 27] on p "Entrega" at bounding box center [430, 26] width 14 height 6
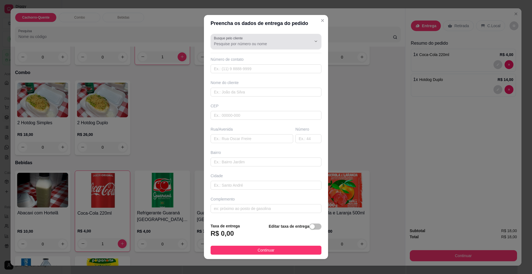
click at [237, 39] on label "Busque pelo cliente" at bounding box center [229, 38] width 31 height 5
click at [237, 41] on input "Busque pelo cliente" at bounding box center [258, 44] width 89 height 6
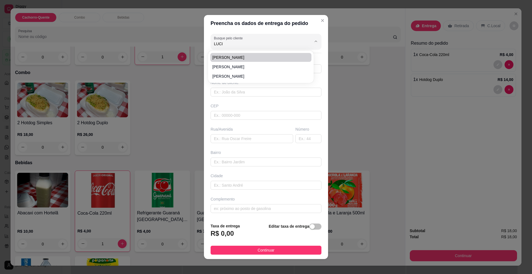
click at [230, 55] on span "[PERSON_NAME]" at bounding box center [258, 58] width 91 height 6
type input "[PERSON_NAME]"
type input "67991285902"
type input "[PERSON_NAME]"
type input "79084030"
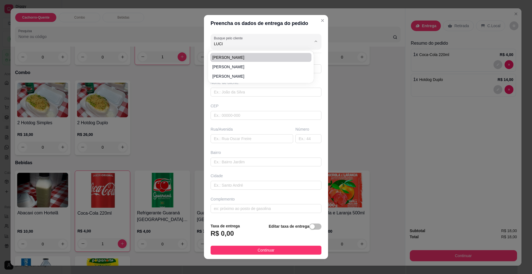
type input "Rua [PERSON_NAME]"
type input "82"
type input "Conjunto Aero Rancho"
type input "[GEOGRAPHIC_DATA]"
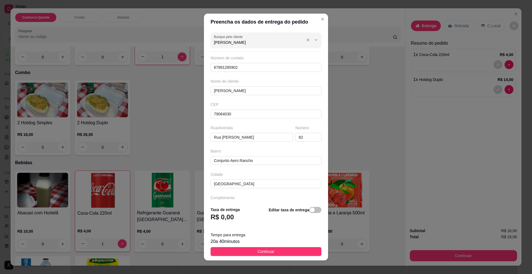
drag, startPoint x: 233, startPoint y: 45, endPoint x: 161, endPoint y: 29, distance: 73.4
click at [174, 34] on div "Preencha os dados de entrega do pedido Busque pelo cliente luciana Número de co…" at bounding box center [266, 137] width 532 height 274
type input "L"
type input "8217"
drag, startPoint x: 224, startPoint y: 38, endPoint x: 204, endPoint y: 34, distance: 20.9
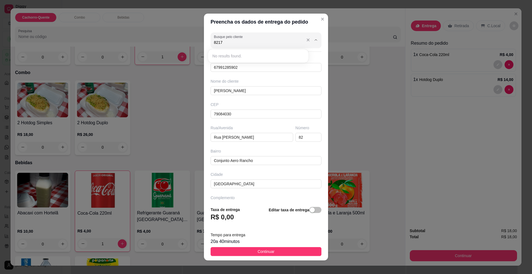
click at [204, 34] on div "Busque pelo cliente 8217 Número de contato 67991285902 Nome do cliente [PERSON_…" at bounding box center [266, 116] width 124 height 172
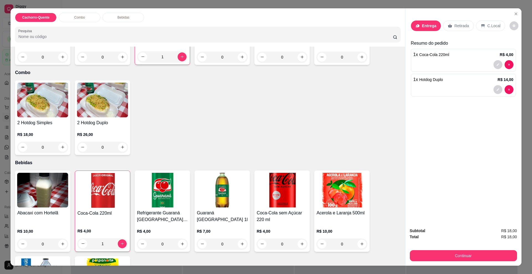
click at [448, 25] on icon at bounding box center [450, 26] width 4 height 4
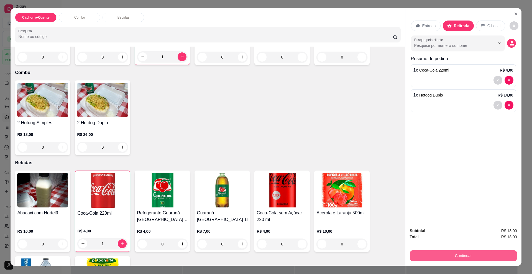
click at [461, 254] on button "Continuar" at bounding box center [463, 255] width 107 height 11
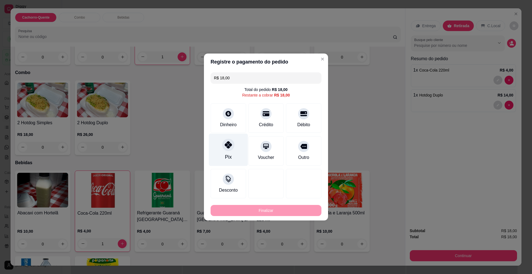
click at [229, 138] on div "Pix" at bounding box center [228, 150] width 39 height 32
type input "R$ 0,00"
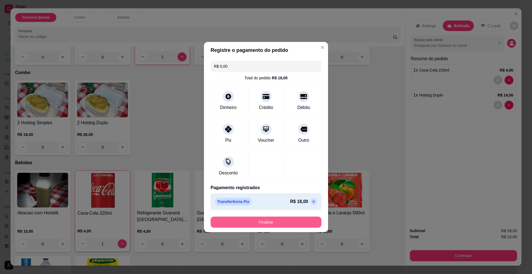
click at [257, 222] on button "Finalizar" at bounding box center [266, 222] width 111 height 11
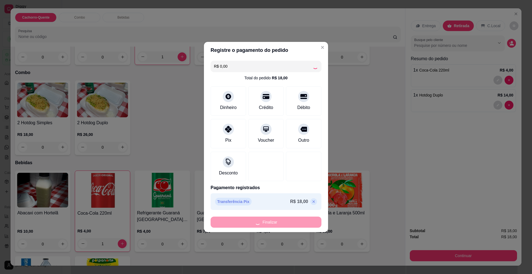
type input "0"
type input "-R$ 18,00"
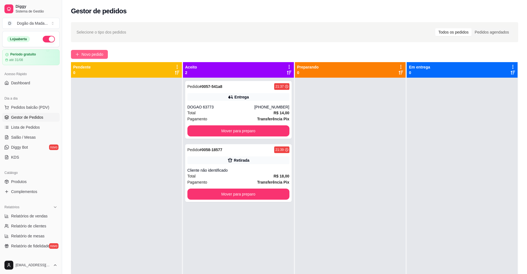
click at [93, 55] on span "Novo pedido" at bounding box center [93, 54] width 22 height 6
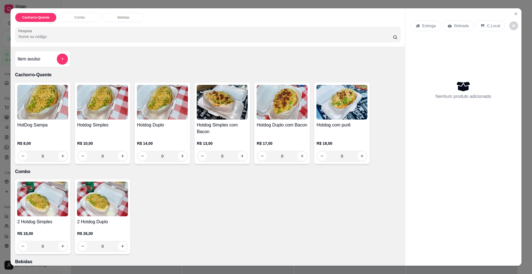
click at [460, 25] on p "Retirada" at bounding box center [462, 26] width 15 height 6
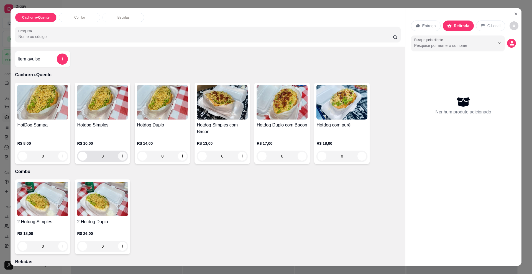
click at [118, 158] on button "increase-product-quantity" at bounding box center [122, 156] width 9 height 9
type input "1"
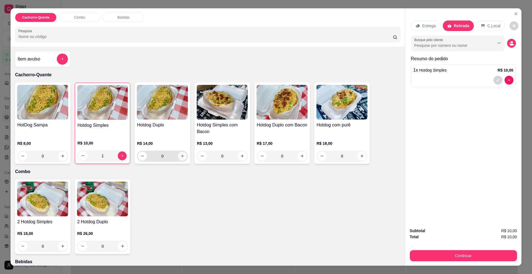
click at [181, 156] on icon "increase-product-quantity" at bounding box center [183, 156] width 4 height 4
type input "1"
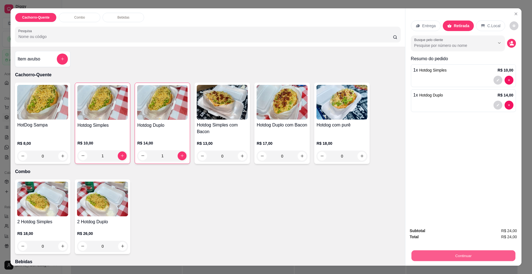
click at [448, 259] on button "Continuar" at bounding box center [464, 255] width 104 height 11
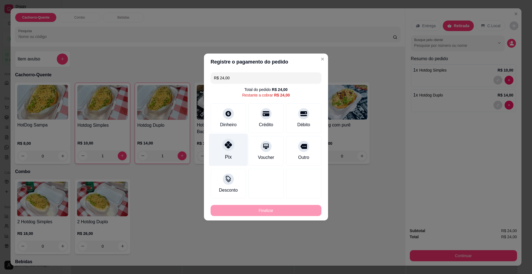
click at [229, 144] on icon at bounding box center [228, 144] width 7 height 7
type input "R$ 0,00"
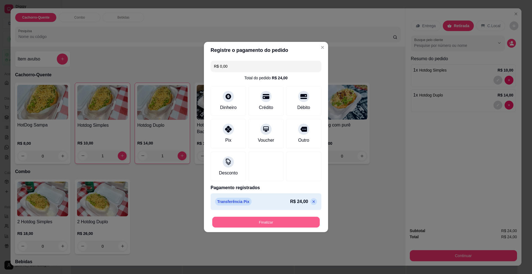
click at [252, 222] on button "Finalizar" at bounding box center [266, 222] width 108 height 11
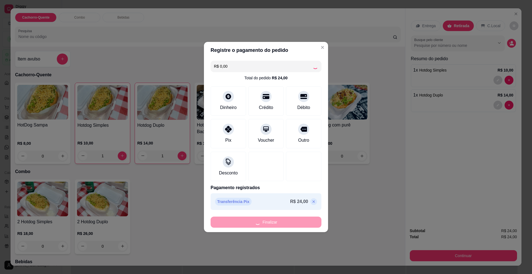
type input "0"
type input "-R$ 24,00"
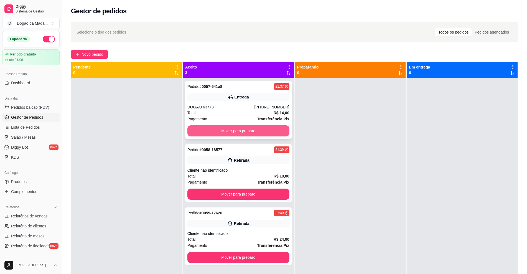
click at [236, 133] on button "Mover para preparo" at bounding box center [238, 130] width 102 height 11
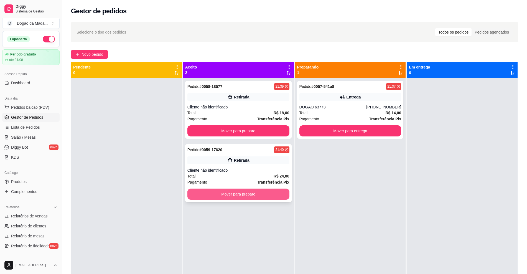
click at [246, 193] on button "Mover para preparo" at bounding box center [238, 194] width 102 height 11
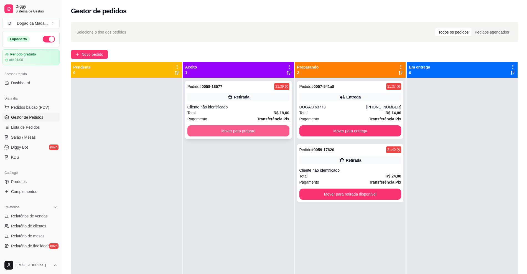
click at [252, 135] on button "Mover para preparo" at bounding box center [238, 130] width 102 height 11
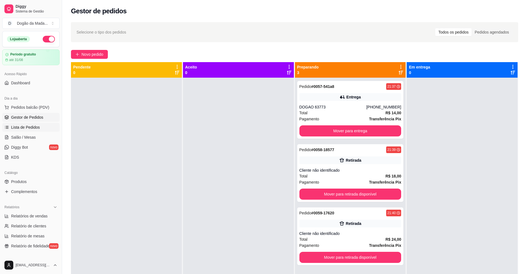
click at [18, 130] on link "Lista de Pedidos" at bounding box center [30, 127] width 57 height 9
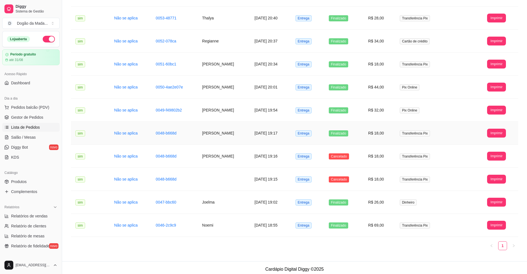
scroll to position [200, 0]
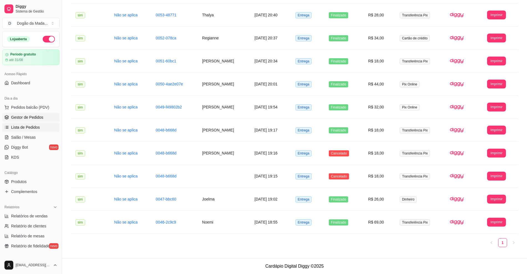
click at [29, 116] on span "Gestor de Pedidos" at bounding box center [27, 118] width 32 height 6
